Goal: Task Accomplishment & Management: Complete application form

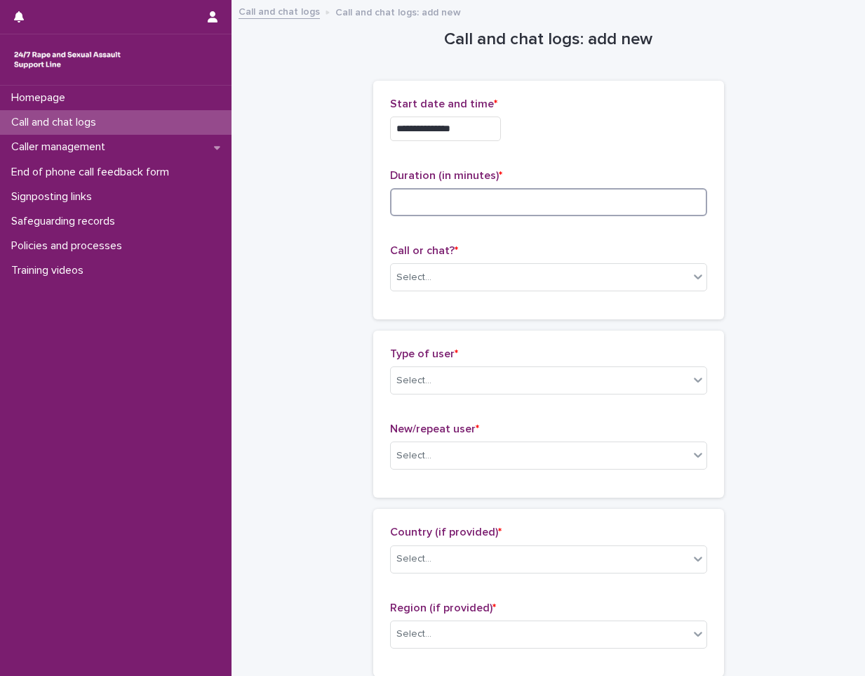
click at [472, 202] on input at bounding box center [548, 202] width 317 height 28
type input "**"
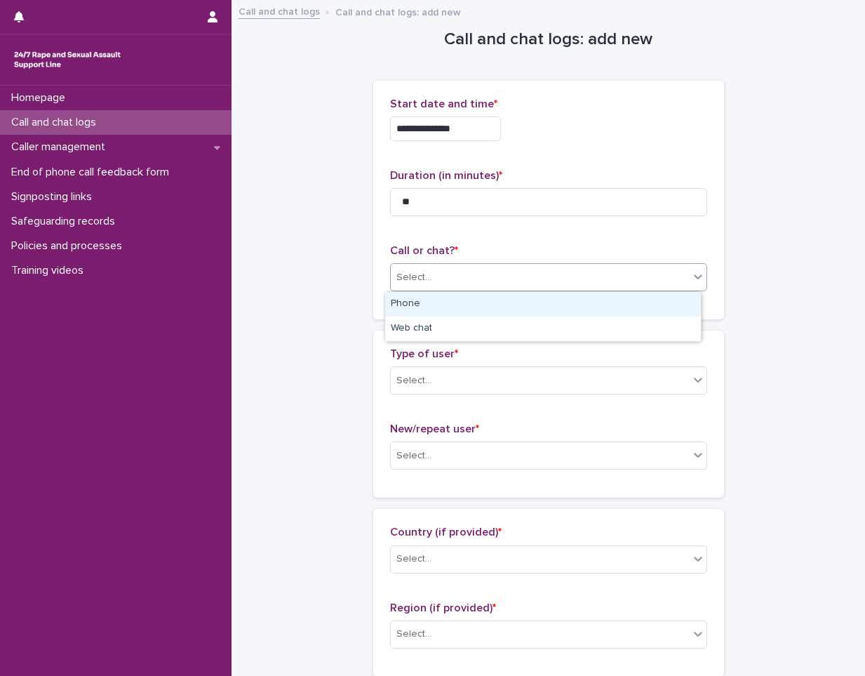
click at [479, 283] on div "Select..." at bounding box center [540, 277] width 298 height 23
click at [473, 311] on div "Phone" at bounding box center [543, 304] width 316 height 25
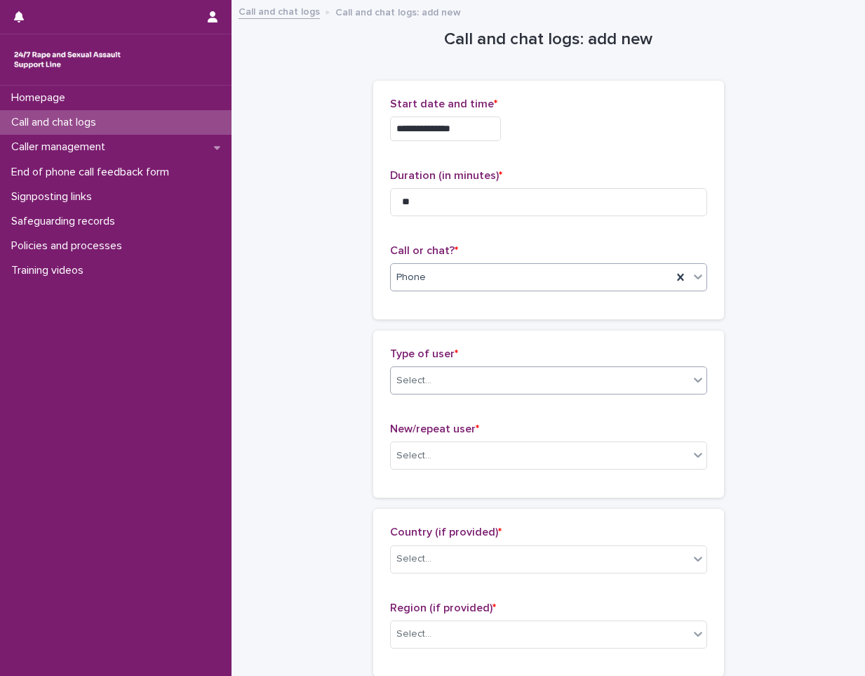
click at [472, 379] on div "Select..." at bounding box center [540, 380] width 298 height 23
click at [483, 382] on div "Select..." at bounding box center [540, 380] width 298 height 23
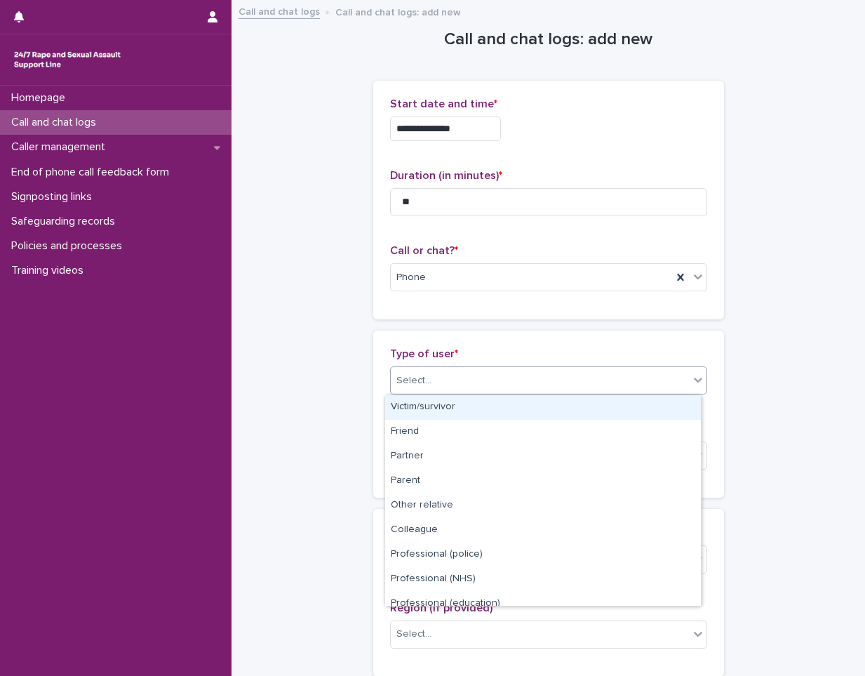
click at [476, 405] on div "Victim/survivor" at bounding box center [543, 407] width 316 height 25
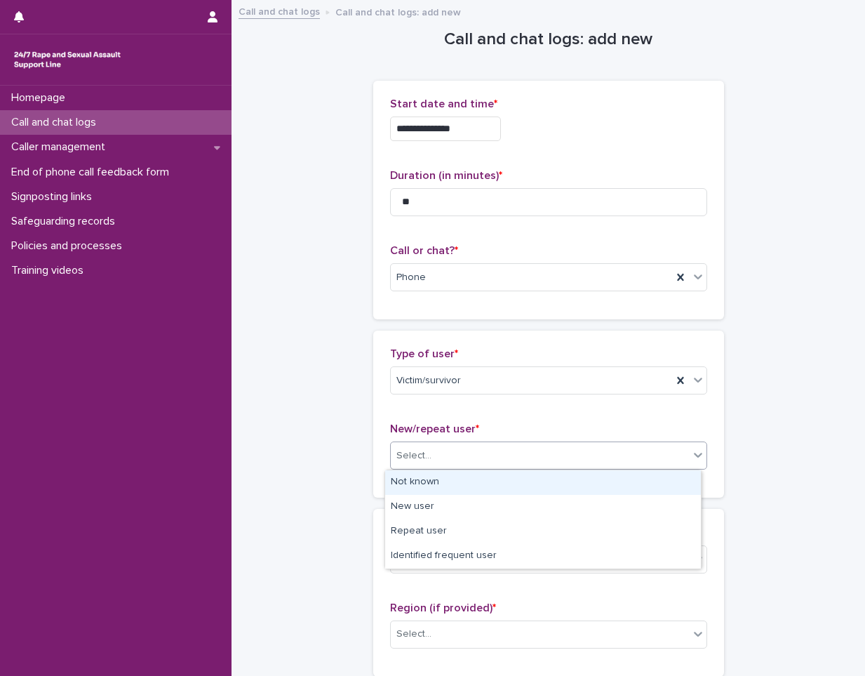
click at [450, 459] on div "Select..." at bounding box center [540, 455] width 298 height 23
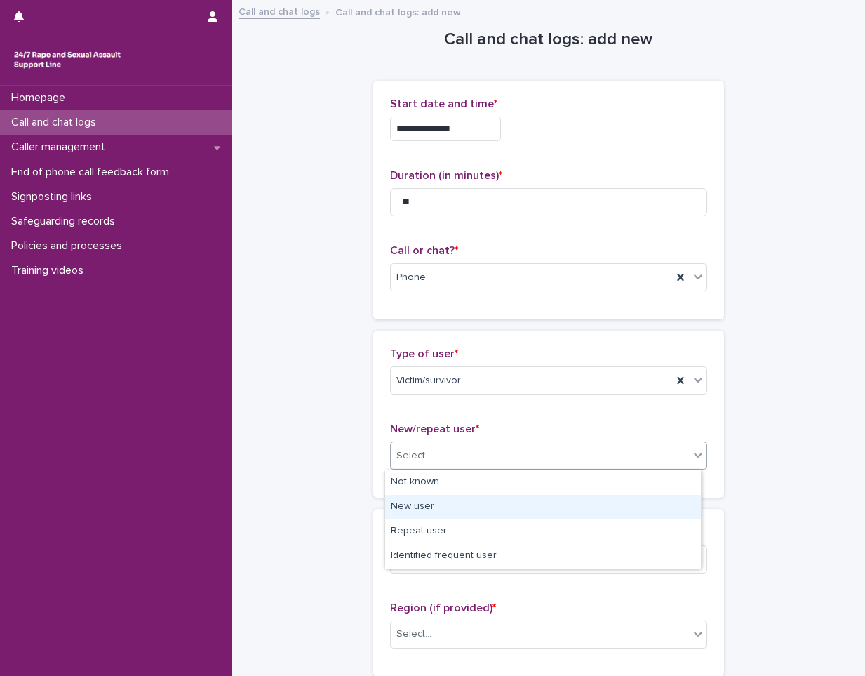
click at [453, 508] on div "New user" at bounding box center [543, 507] width 316 height 25
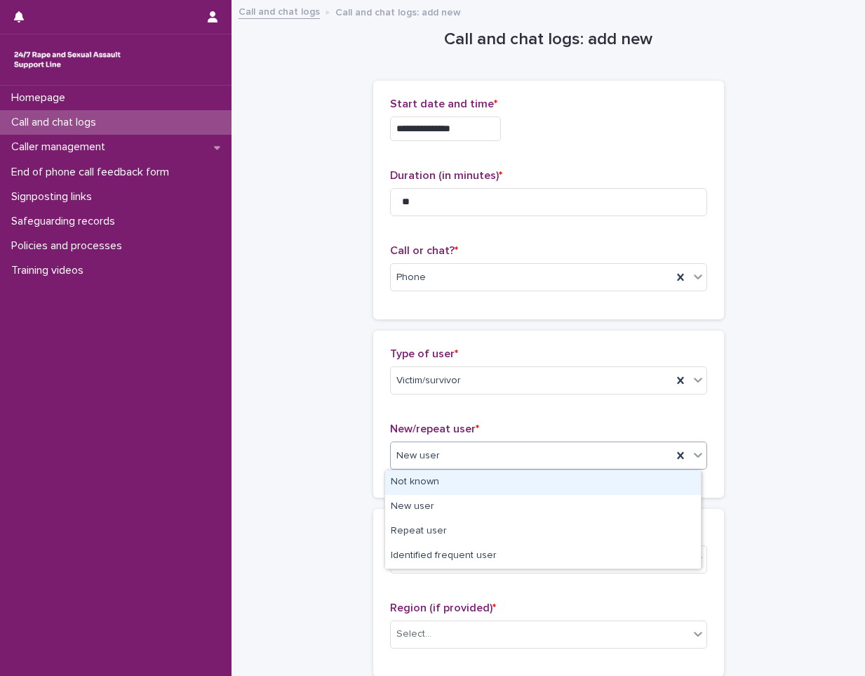
click at [471, 457] on div "New user" at bounding box center [531, 455] width 281 height 23
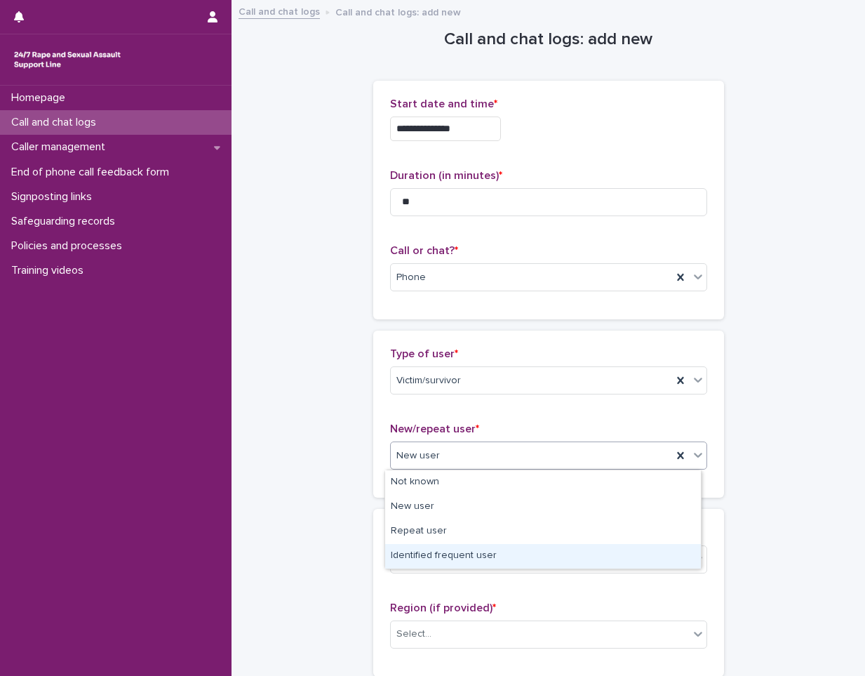
click at [442, 544] on div "Identified frequent user" at bounding box center [543, 556] width 316 height 25
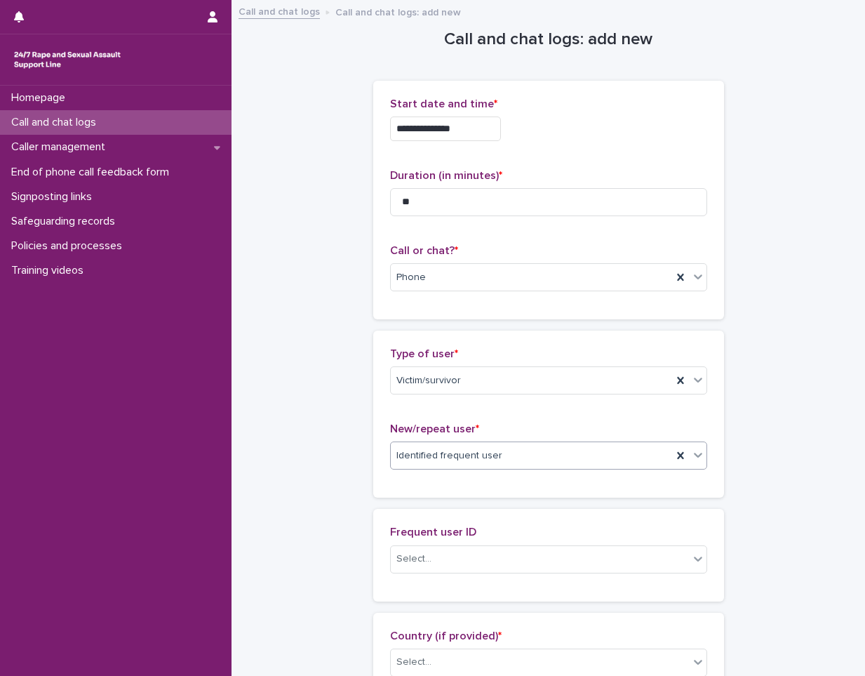
click at [506, 457] on div "Identified frequent user" at bounding box center [531, 455] width 281 height 23
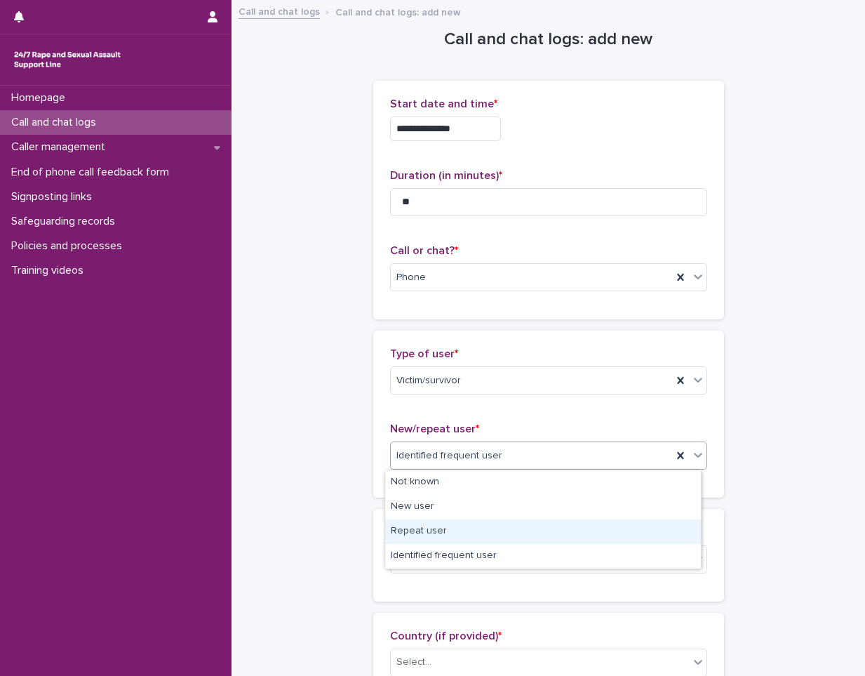
click at [469, 532] on div "Repeat user" at bounding box center [543, 531] width 316 height 25
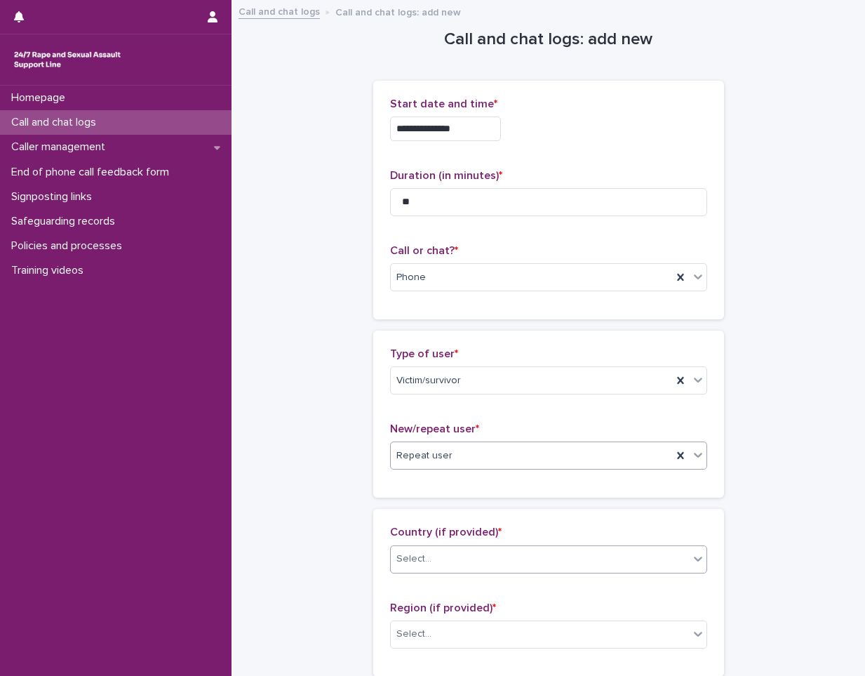
click at [465, 555] on div "Select..." at bounding box center [540, 558] width 298 height 23
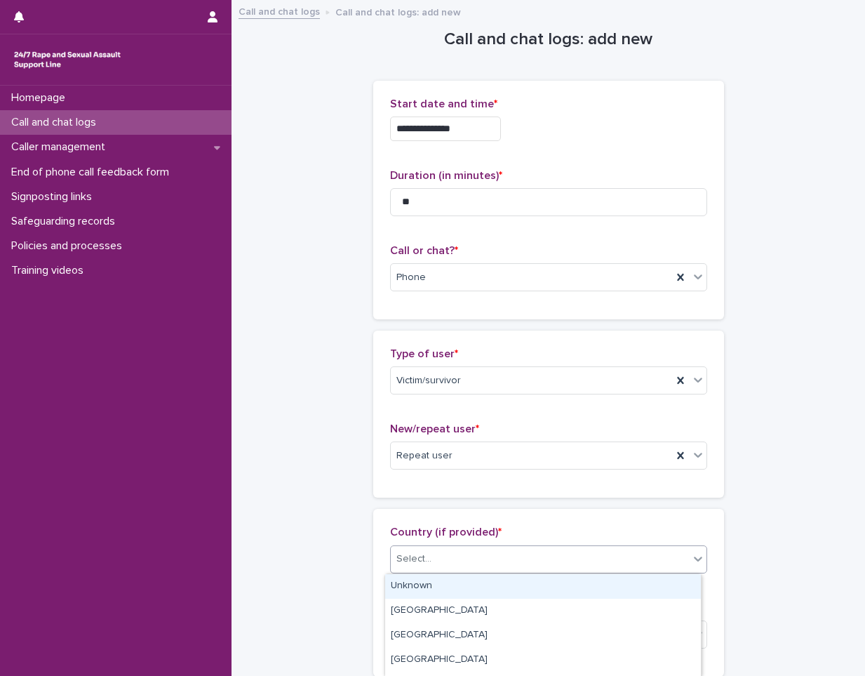
click at [443, 587] on div "Unknown" at bounding box center [543, 586] width 316 height 25
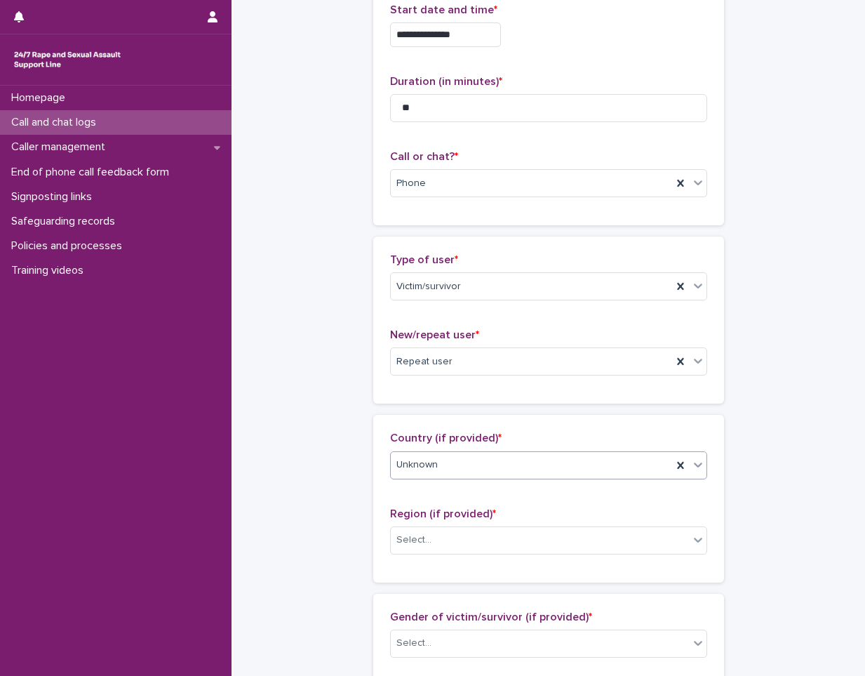
scroll to position [281, 0]
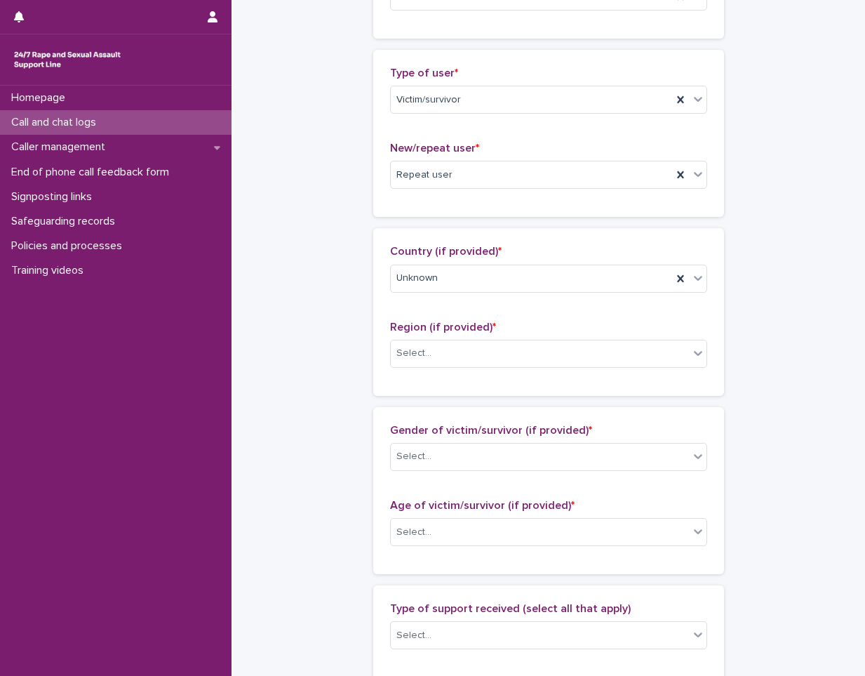
click at [461, 369] on div "Region (if provided) * Select..." at bounding box center [548, 350] width 317 height 58
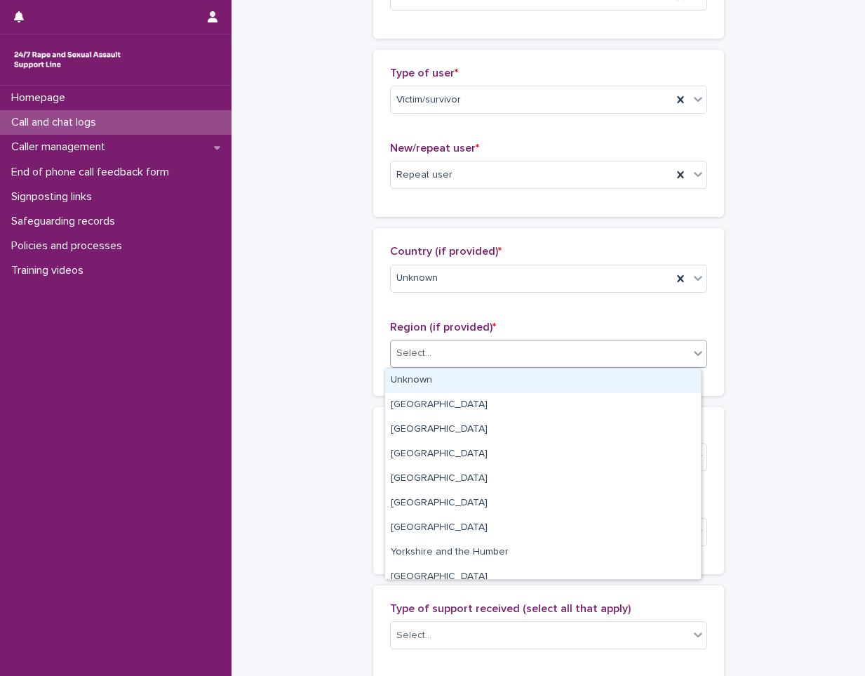
click at [462, 353] on div "Select..." at bounding box center [540, 353] width 298 height 23
click at [454, 389] on div "Unknown" at bounding box center [543, 380] width 316 height 25
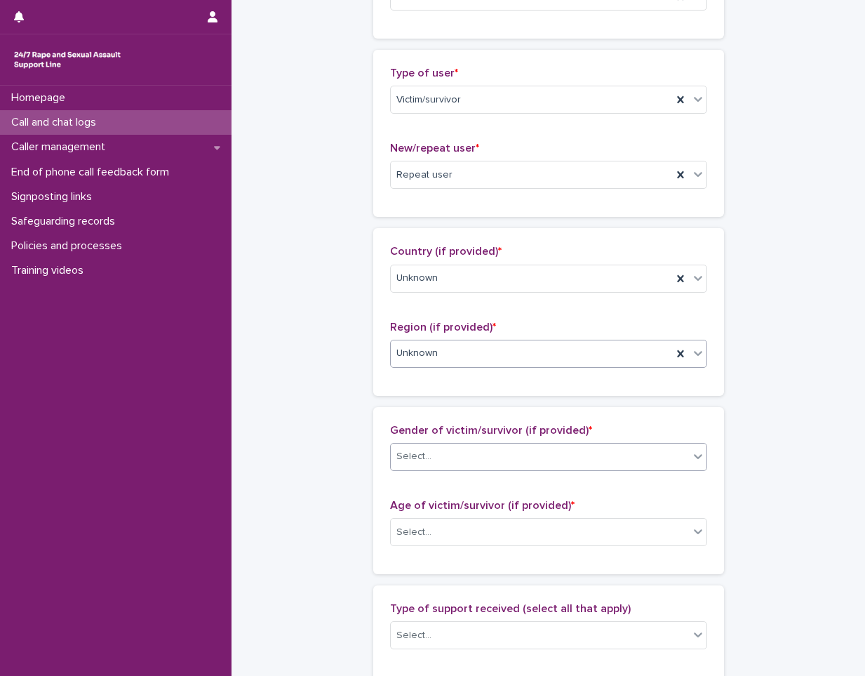
click at [460, 464] on div "Select..." at bounding box center [540, 456] width 298 height 23
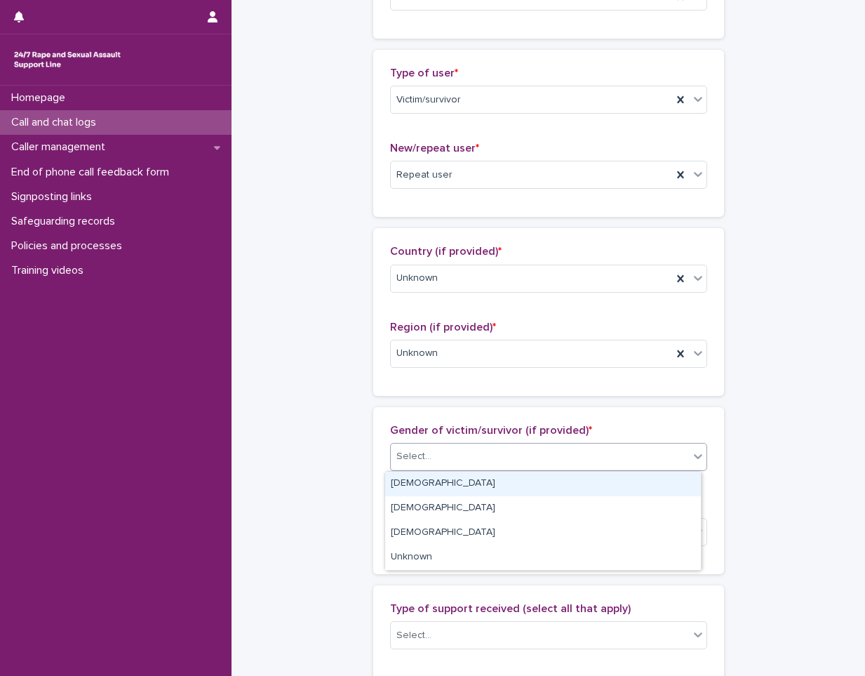
click at [441, 481] on div "[DEMOGRAPHIC_DATA]" at bounding box center [543, 484] width 316 height 25
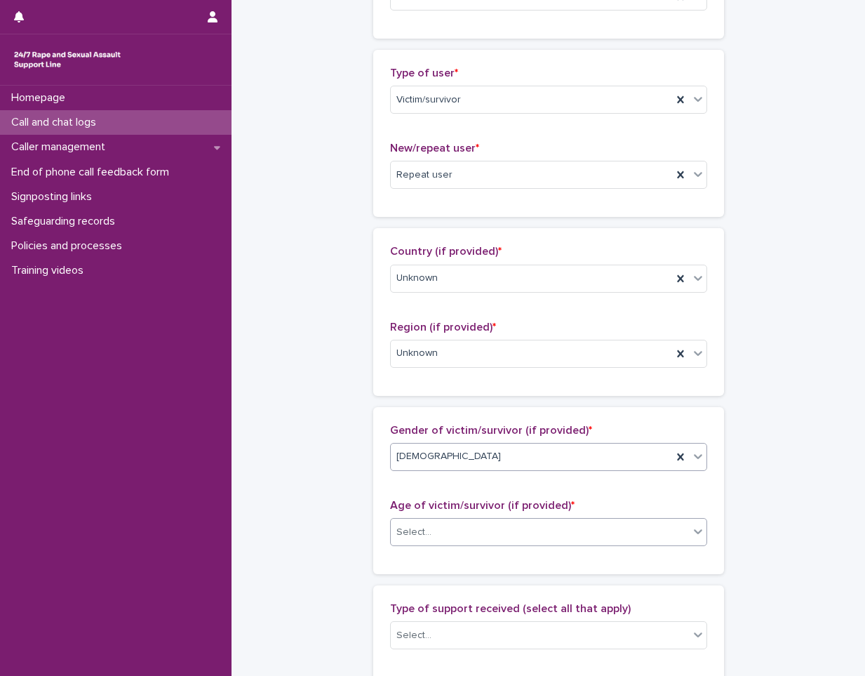
click at [440, 529] on div "Select..." at bounding box center [540, 532] width 298 height 23
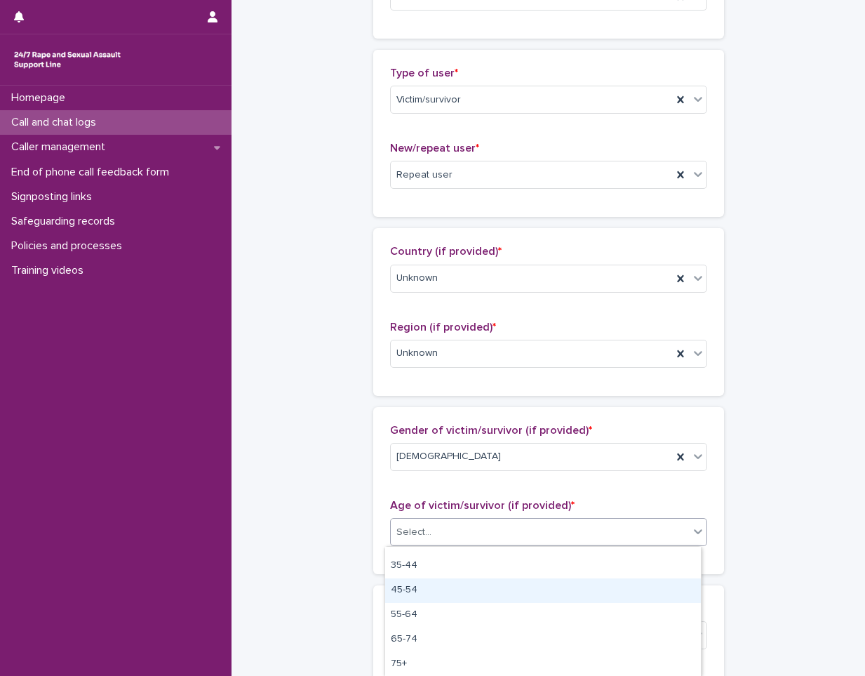
drag, startPoint x: 453, startPoint y: 606, endPoint x: 455, endPoint y: 594, distance: 11.3
click at [455, 594] on div "45-54" at bounding box center [543, 590] width 316 height 25
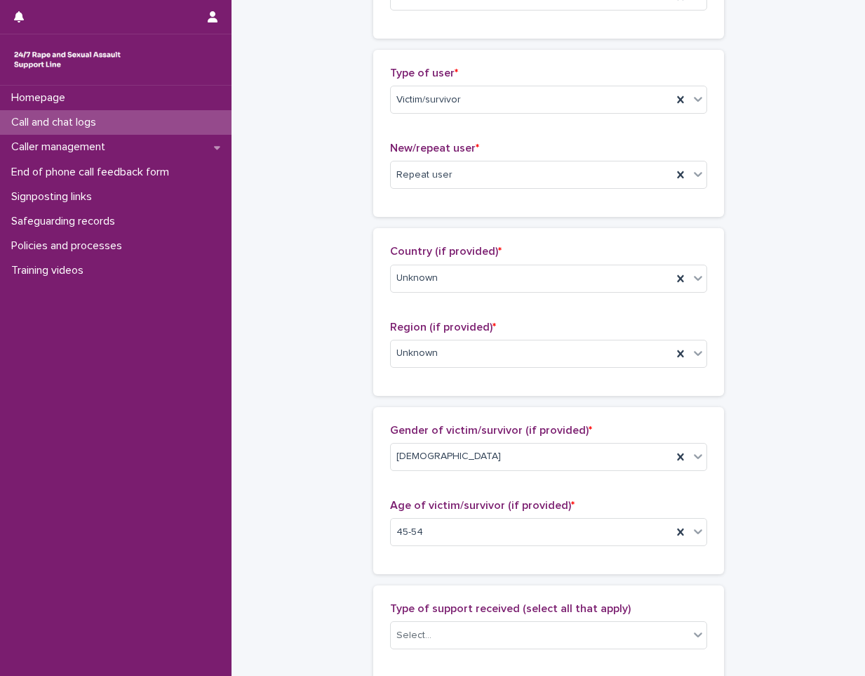
click at [373, 580] on div "Loading... Saving… Gender of victim/survivor (if provided) * [DEMOGRAPHIC_DATA]…" at bounding box center [548, 496] width 351 height 178
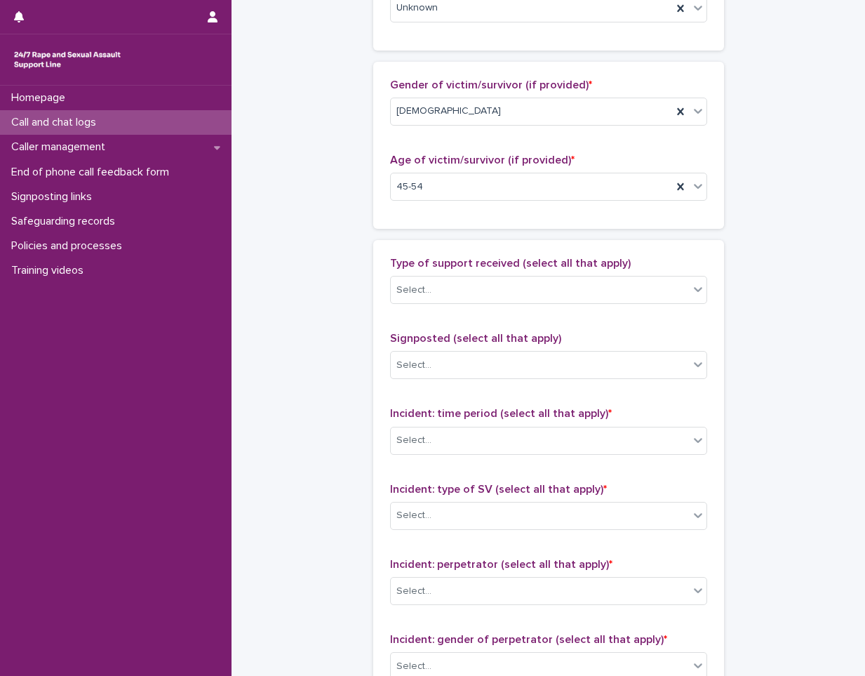
scroll to position [632, 0]
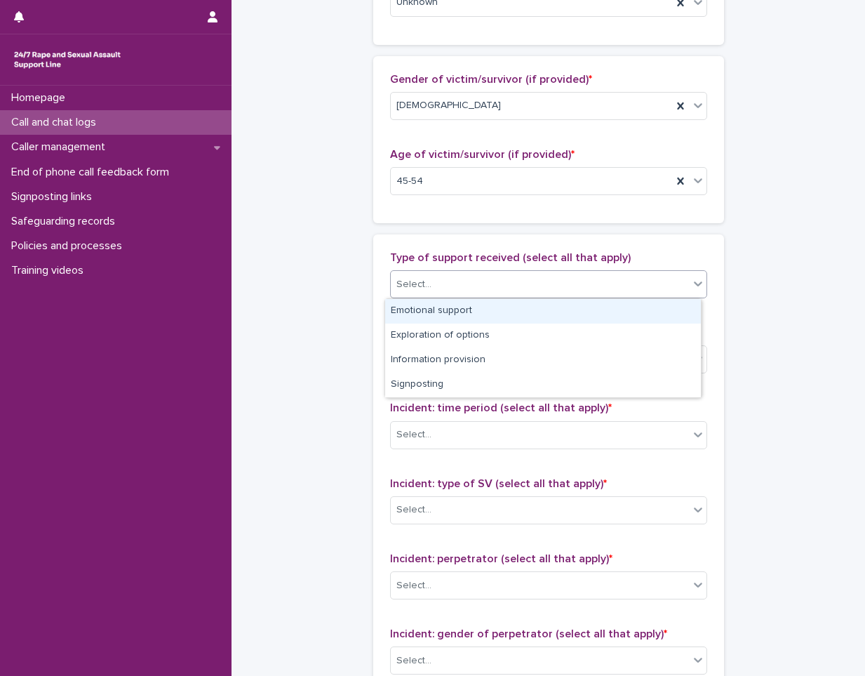
click at [472, 276] on div "Select..." at bounding box center [540, 284] width 298 height 23
click at [467, 312] on div "Emotional support" at bounding box center [543, 311] width 316 height 25
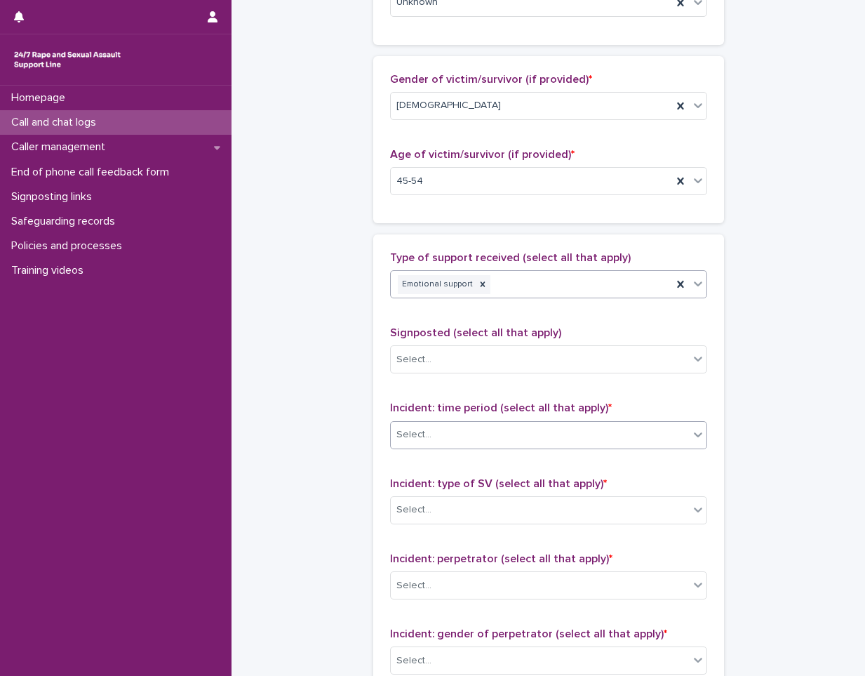
click at [457, 434] on div "Select..." at bounding box center [540, 434] width 298 height 23
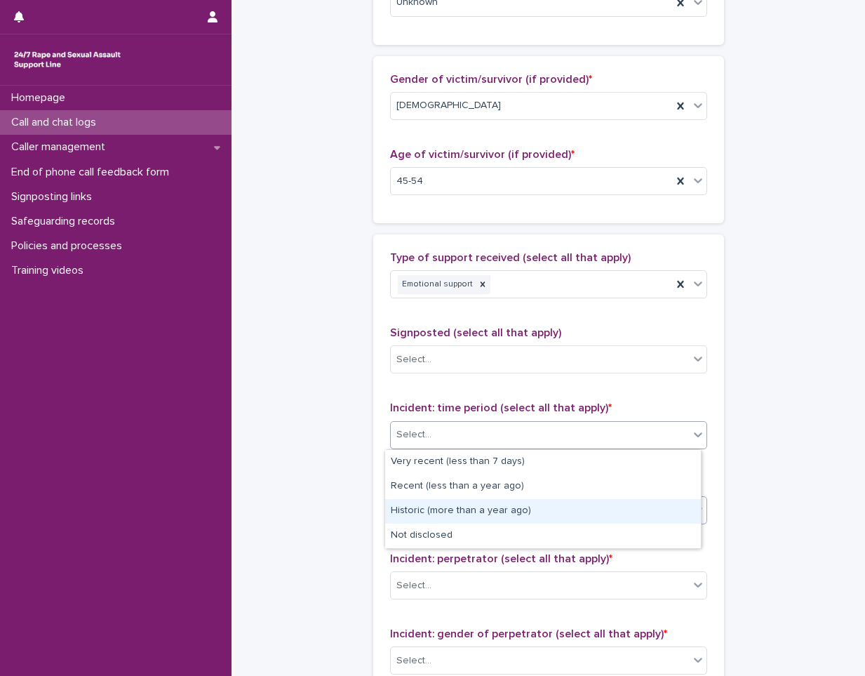
drag, startPoint x: 450, startPoint y: 495, endPoint x: 447, endPoint y: 505, distance: 10.4
click at [448, 507] on div "Historic (more than a year ago)" at bounding box center [543, 511] width 316 height 25
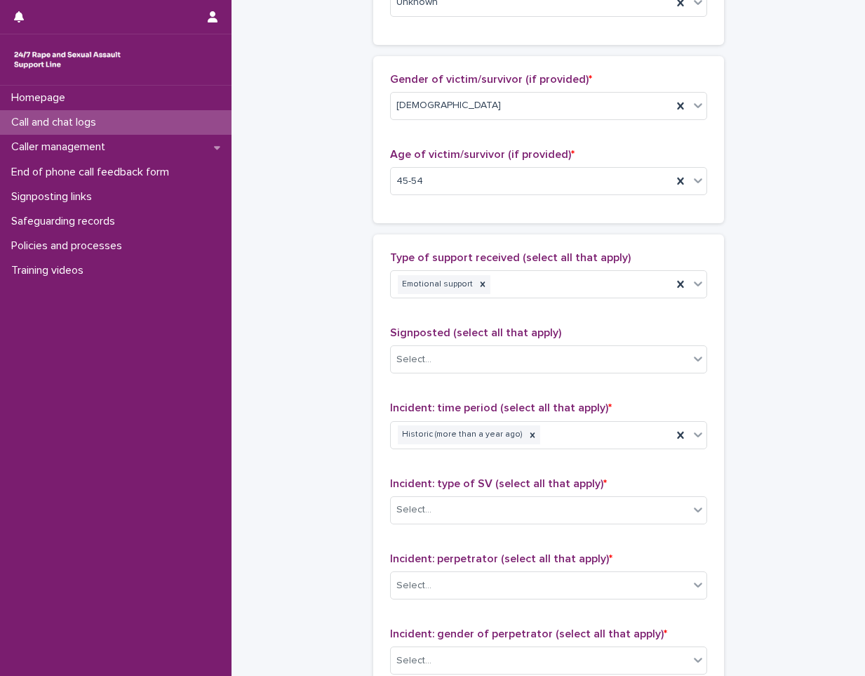
click at [361, 454] on div "**********" at bounding box center [549, 129] width 606 height 1519
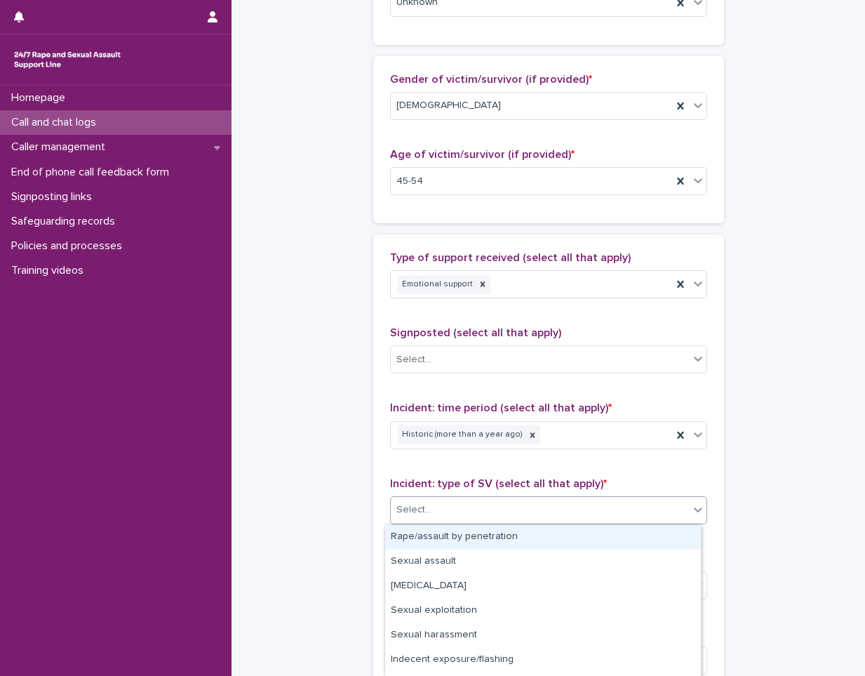
click at [457, 503] on div "Select..." at bounding box center [540, 509] width 298 height 23
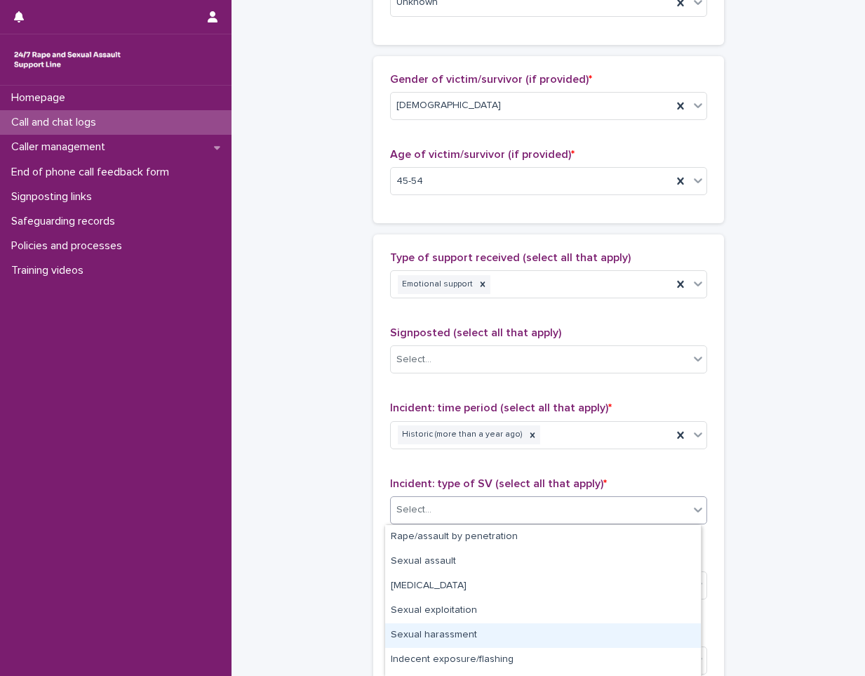
click at [497, 639] on div "Sexual harassment" at bounding box center [543, 635] width 316 height 25
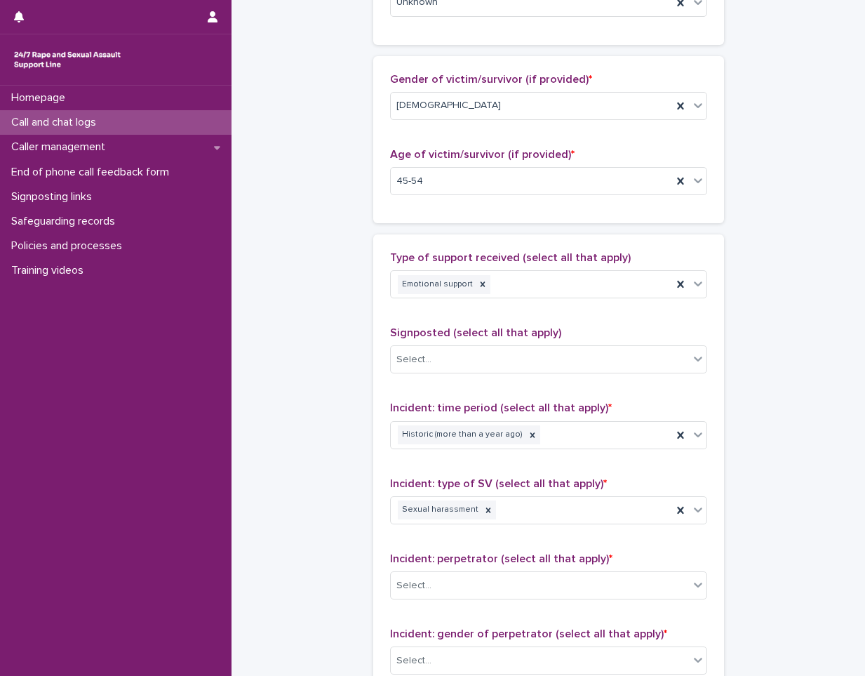
click at [295, 576] on div "**********" at bounding box center [549, 129] width 606 height 1519
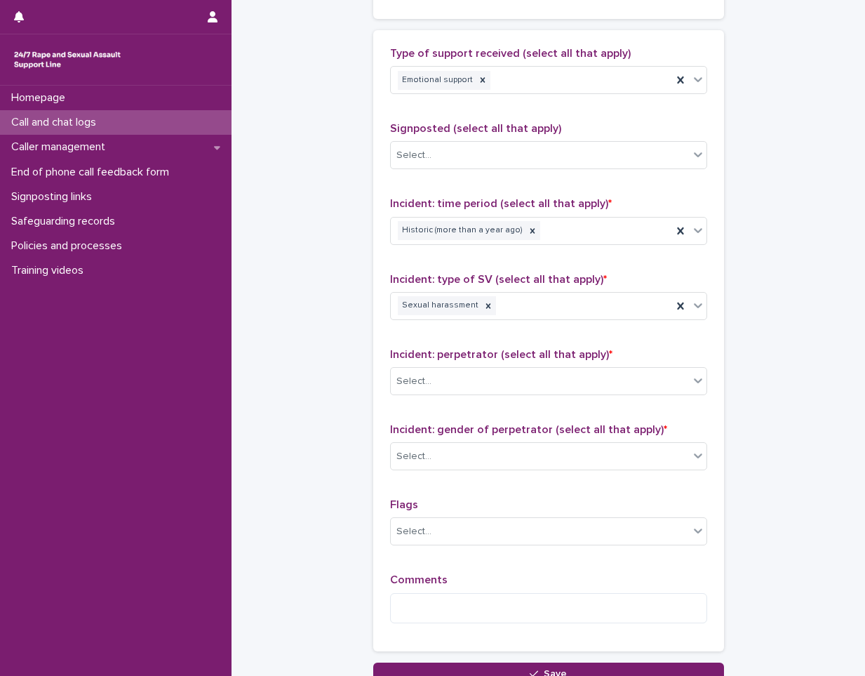
scroll to position [842, 0]
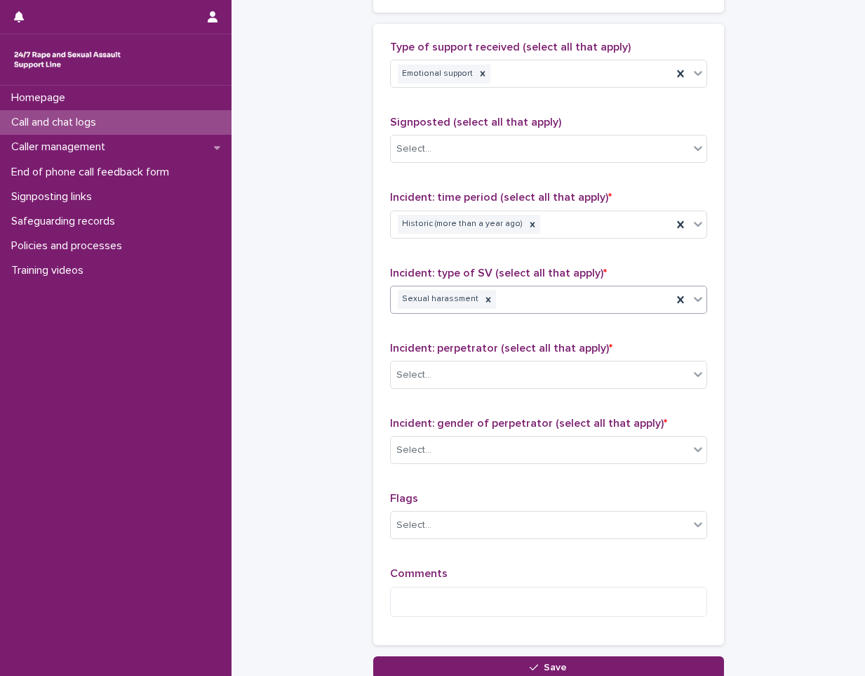
click at [559, 296] on div "Sexual harassment" at bounding box center [531, 299] width 281 height 25
click at [473, 375] on div "Select..." at bounding box center [540, 374] width 298 height 23
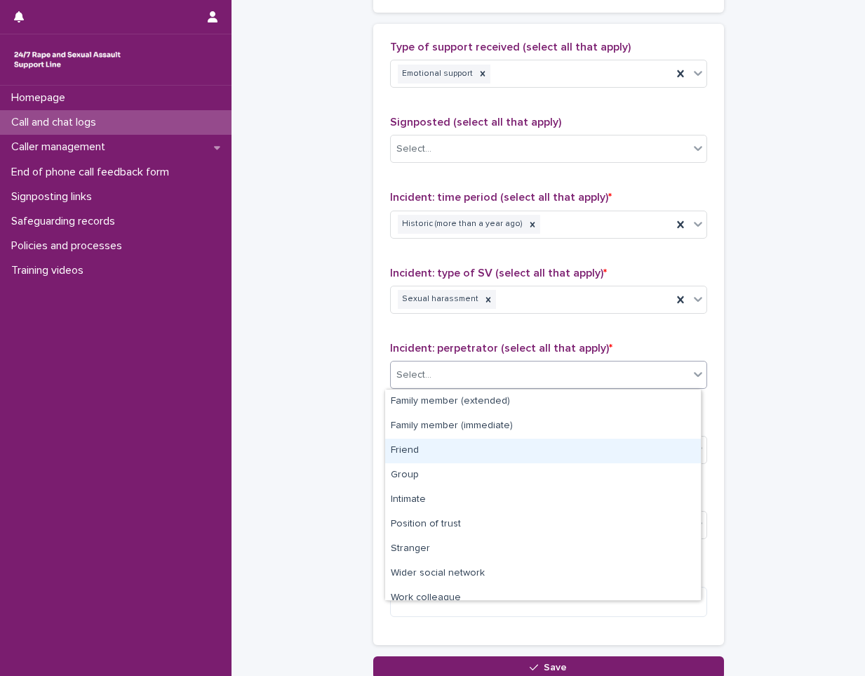
click at [481, 451] on div "Friend" at bounding box center [543, 451] width 316 height 25
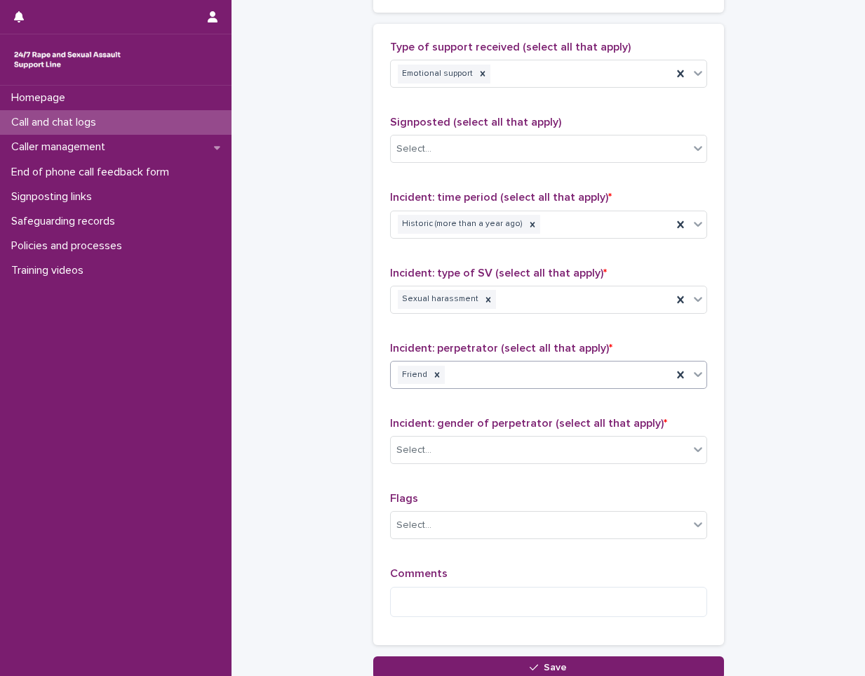
click at [461, 443] on div "Select..." at bounding box center [540, 450] width 298 height 23
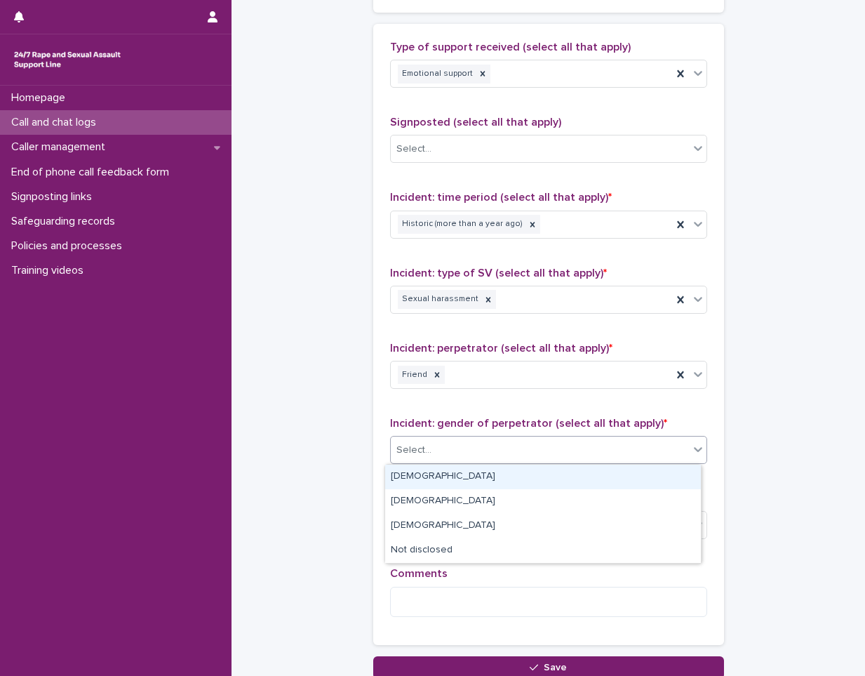
click at [464, 474] on div "[DEMOGRAPHIC_DATA]" at bounding box center [543, 477] width 316 height 25
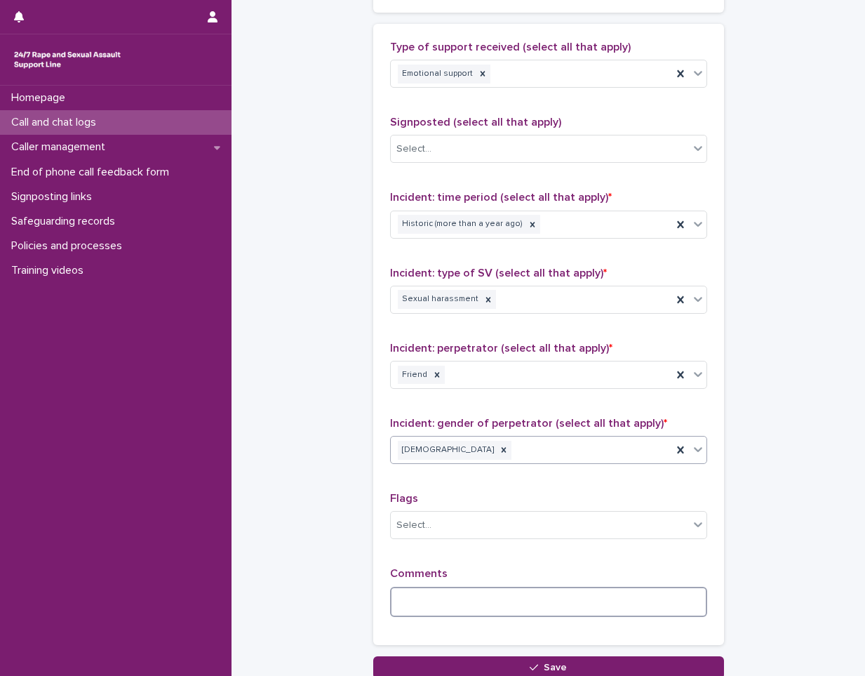
click at [446, 602] on textarea at bounding box center [548, 602] width 317 height 30
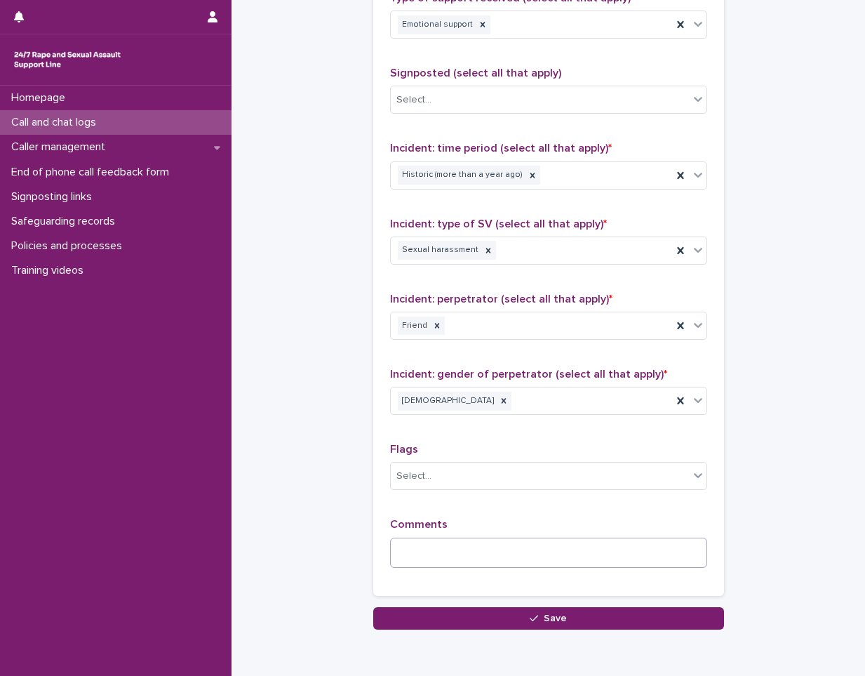
scroll to position [954, 0]
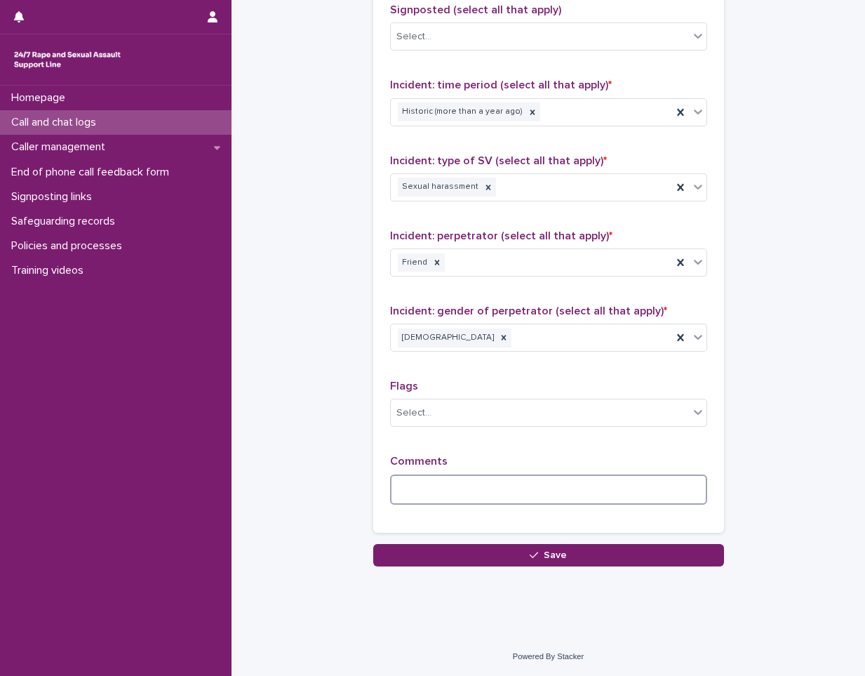
click at [445, 488] on textarea at bounding box center [548, 489] width 317 height 30
click at [608, 491] on textarea "**********" at bounding box center [548, 489] width 317 height 30
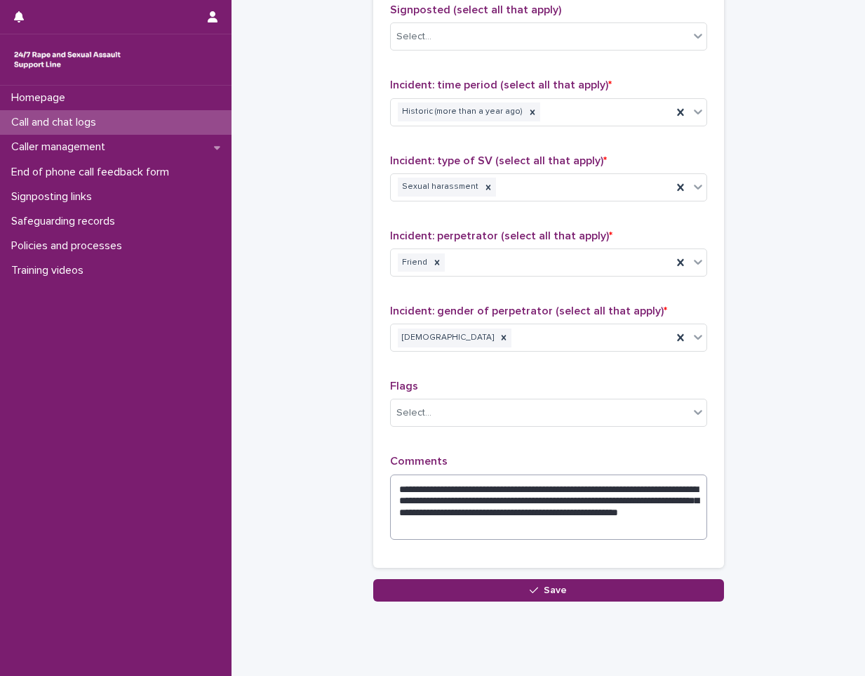
drag, startPoint x: 484, startPoint y: 514, endPoint x: 550, endPoint y: 531, distance: 68.3
click at [580, 540] on div "**********" at bounding box center [548, 502] width 317 height 95
click at [588, 525] on textarea "**********" at bounding box center [548, 506] width 317 height 65
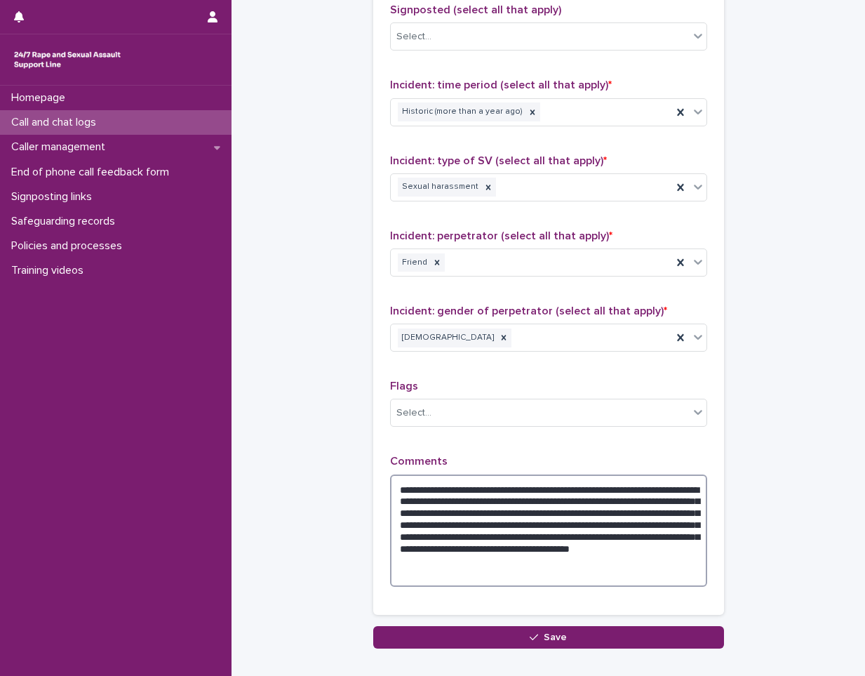
click at [559, 570] on textarea "**********" at bounding box center [548, 530] width 317 height 112
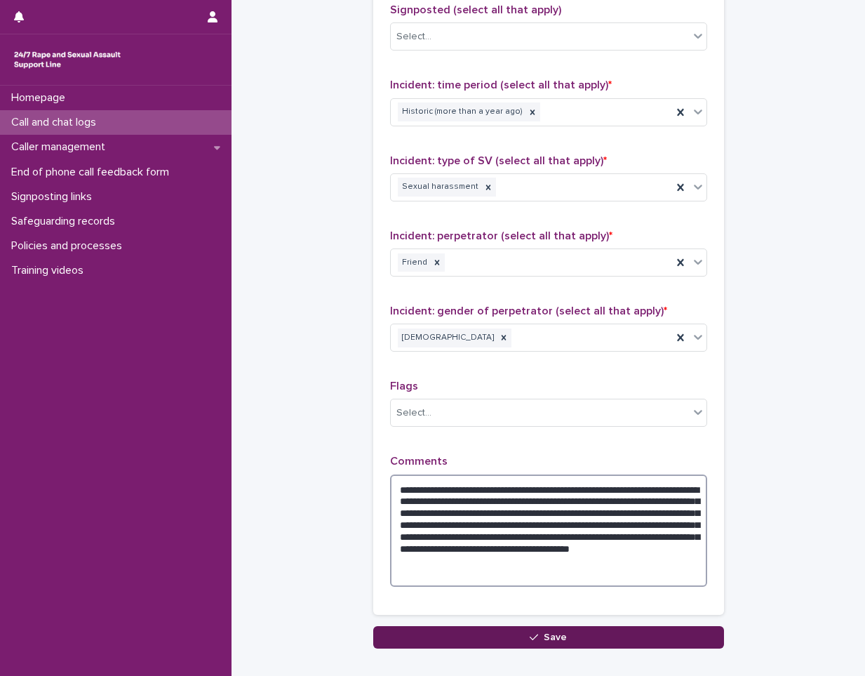
type textarea "**********"
click at [523, 634] on button "Save" at bounding box center [548, 637] width 351 height 22
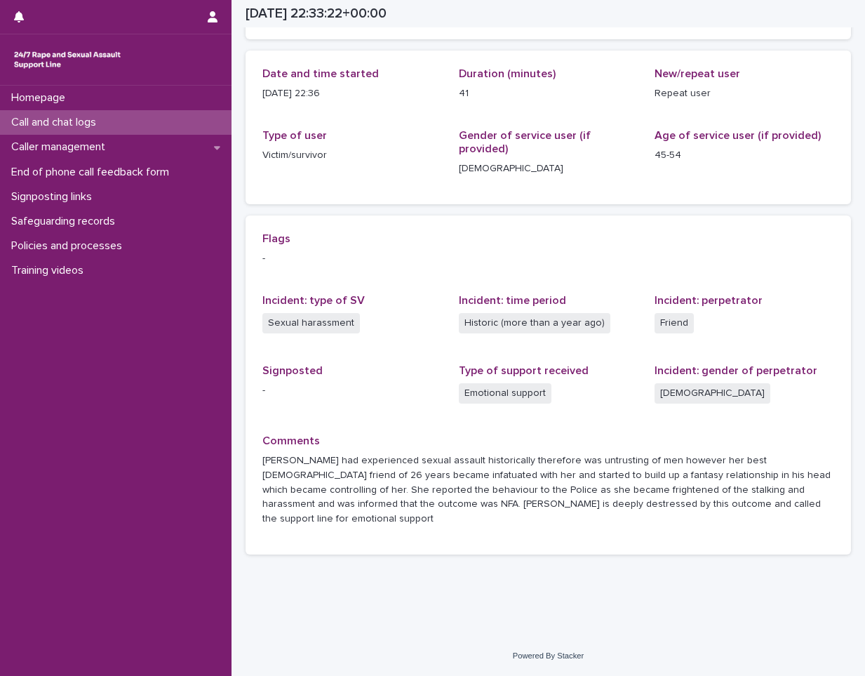
scroll to position [127, 0]
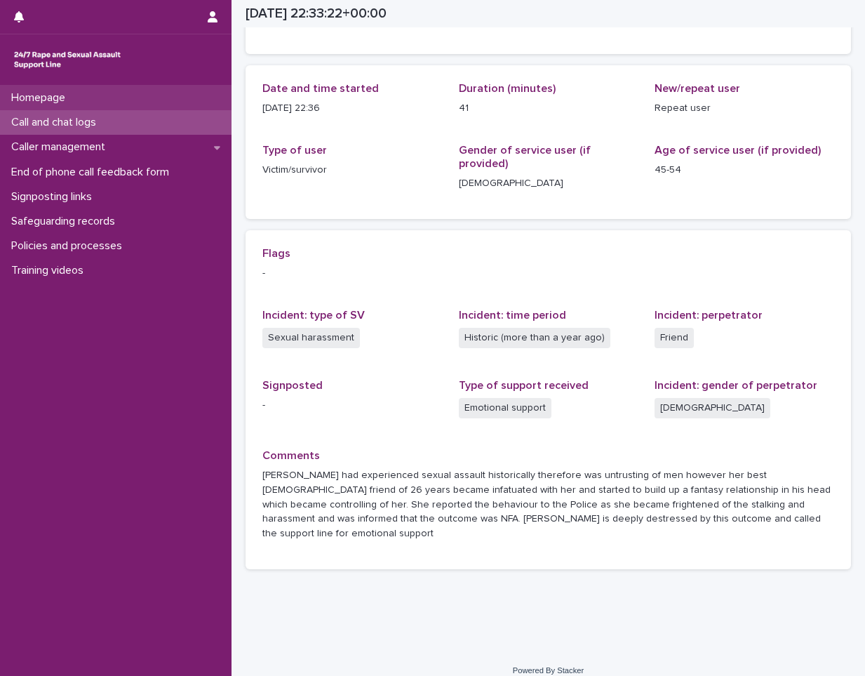
click at [118, 91] on div "Homepage" at bounding box center [116, 98] width 232 height 25
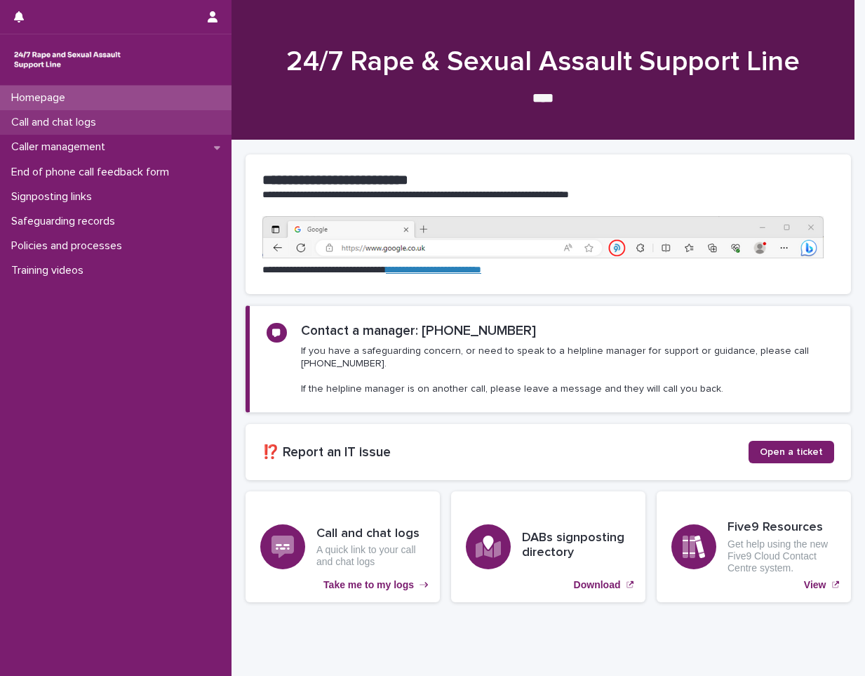
click at [100, 129] on p "Call and chat logs" at bounding box center [57, 122] width 102 height 13
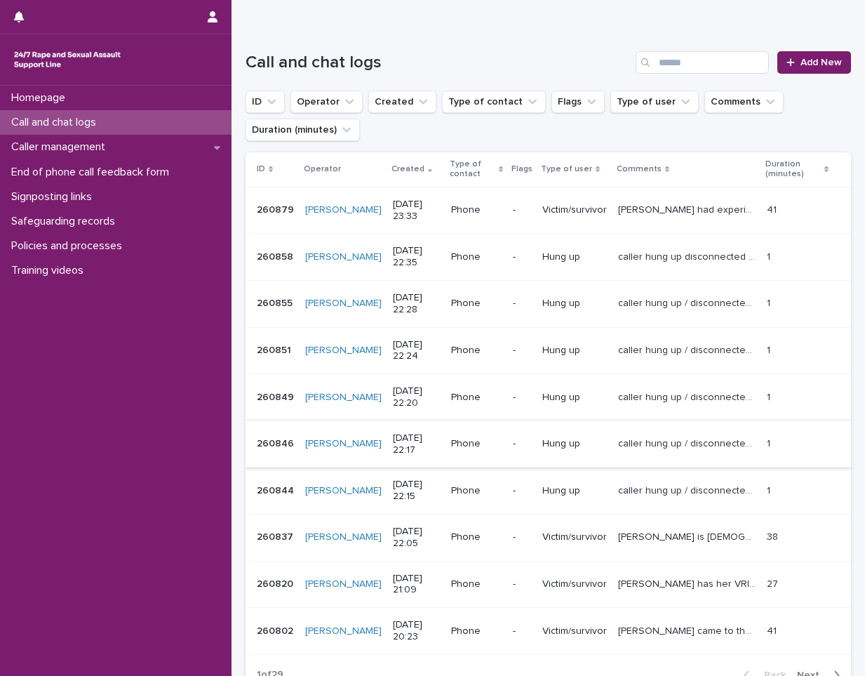
scroll to position [140, 0]
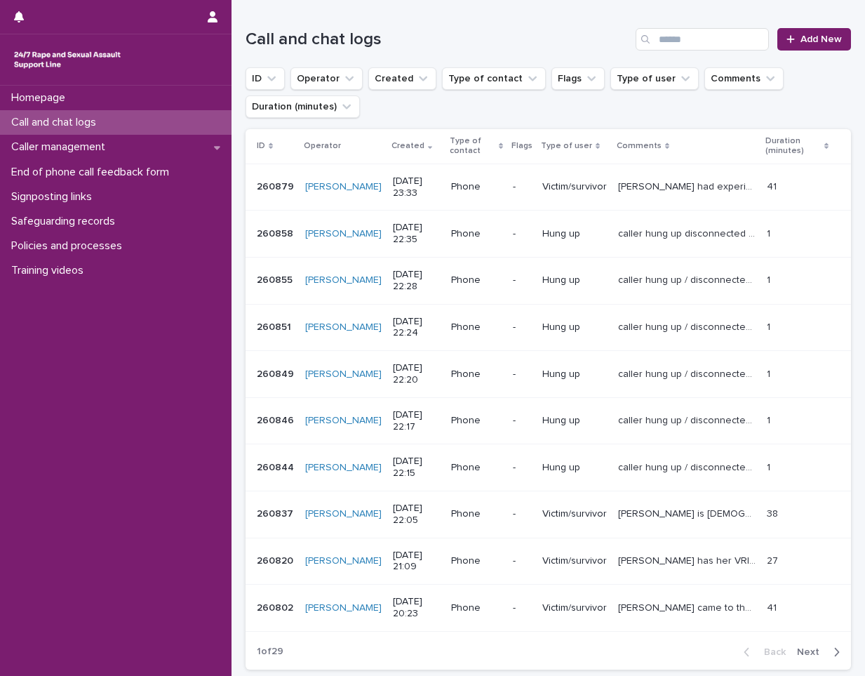
click at [797, 648] on span "Next" at bounding box center [812, 652] width 31 height 10
